Goal: Task Accomplishment & Management: Use online tool/utility

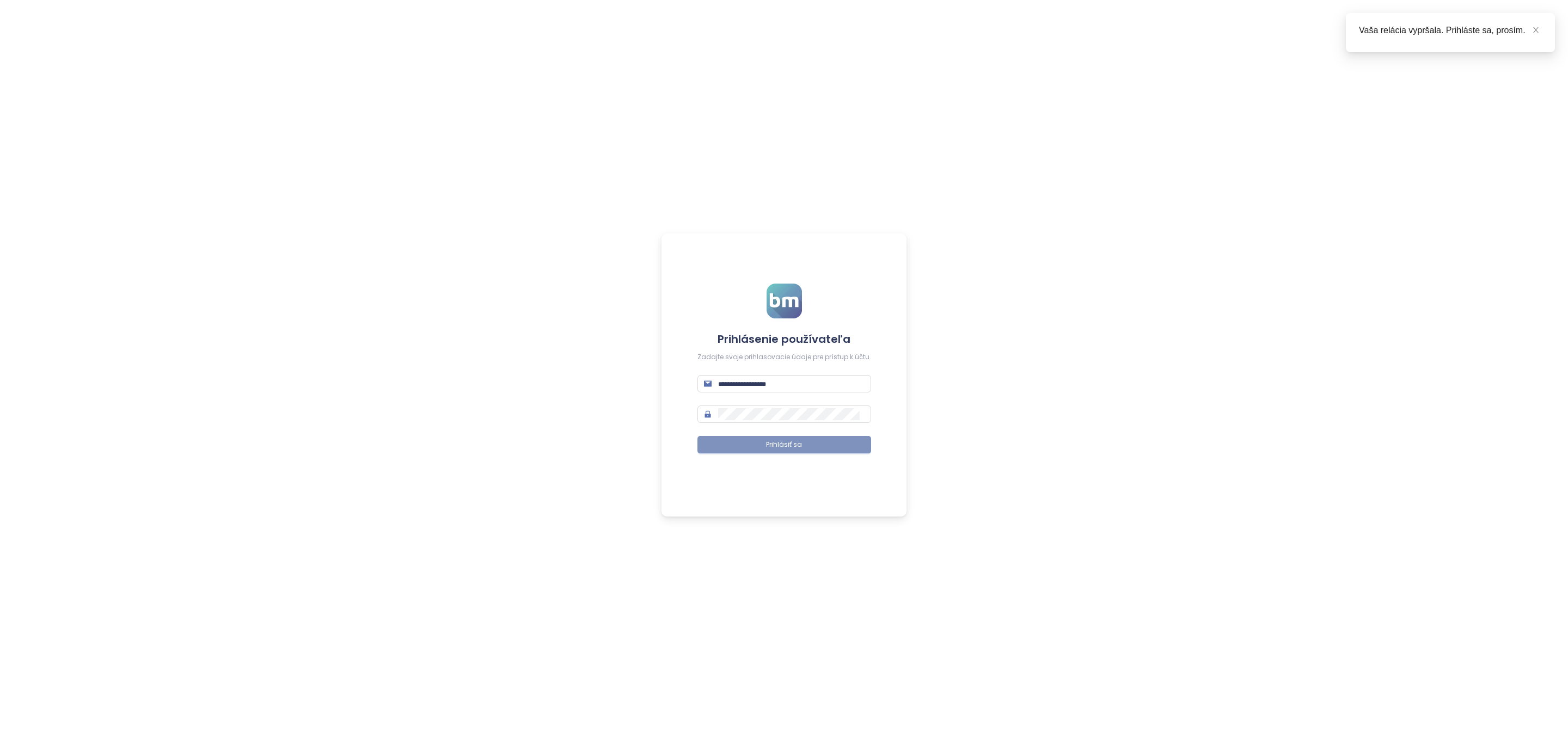
type input "**********"
click at [767, 443] on span "Prihlásiť sa" at bounding box center [784, 445] width 36 height 10
